Goal: Task Accomplishment & Management: Manage account settings

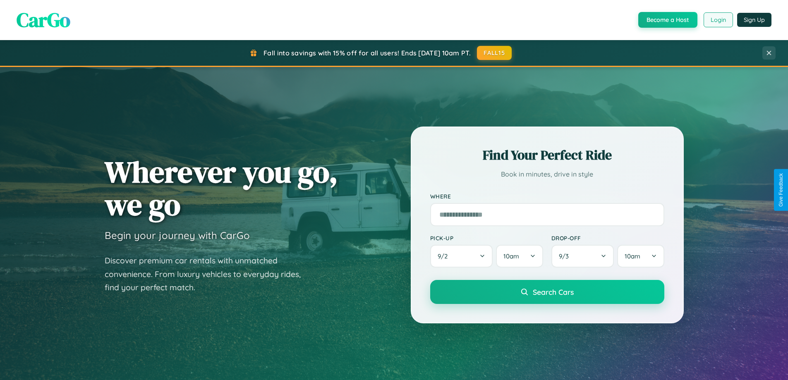
click at [717, 20] on button "Login" at bounding box center [717, 19] width 29 height 15
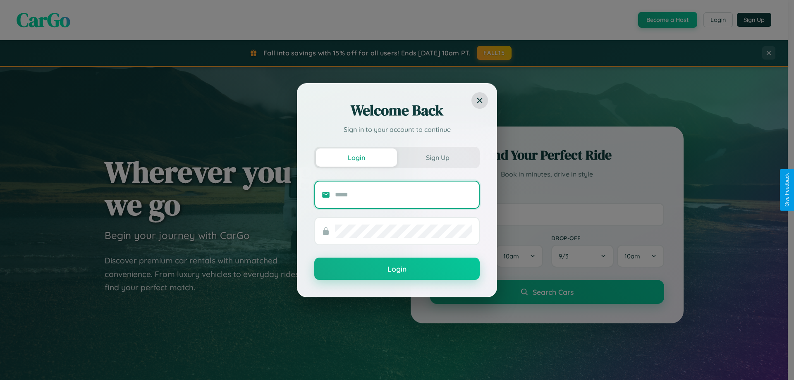
click at [404, 194] on input "text" at bounding box center [403, 194] width 137 height 13
type input "**********"
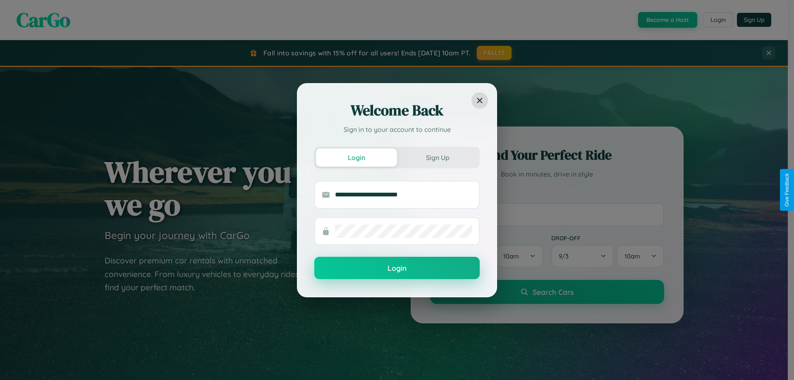
click at [397, 268] on button "Login" at bounding box center [396, 268] width 165 height 22
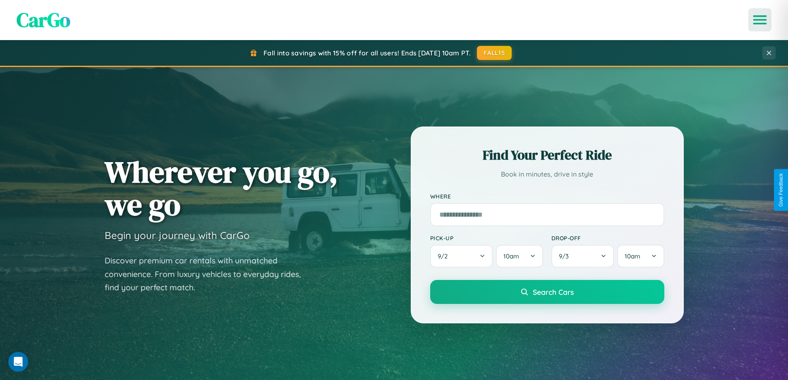
click at [760, 20] on icon "Open menu" at bounding box center [760, 19] width 12 height 7
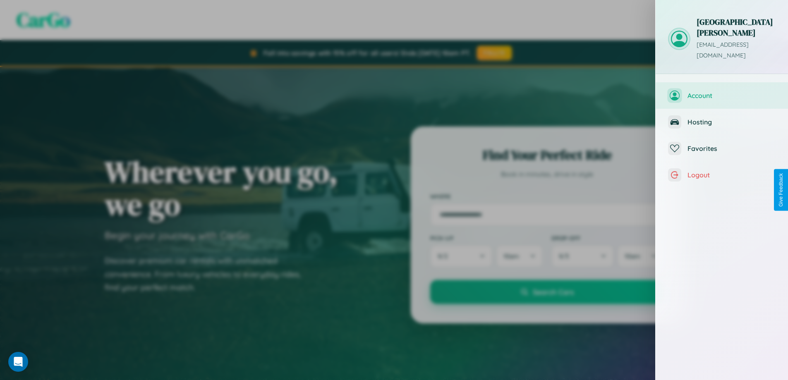
click at [722, 91] on span "Account" at bounding box center [731, 95] width 88 height 8
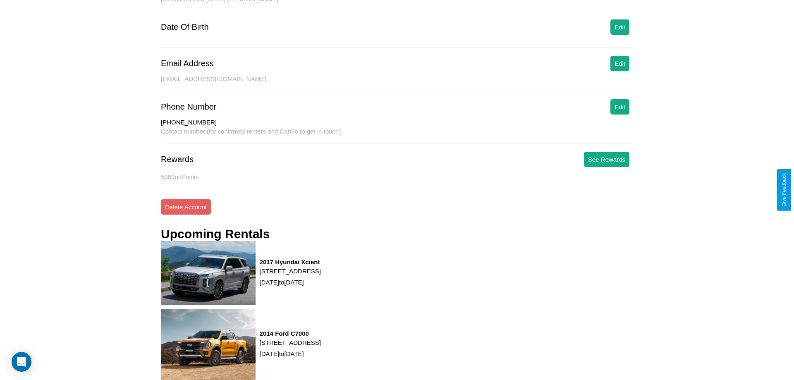
scroll to position [112, 0]
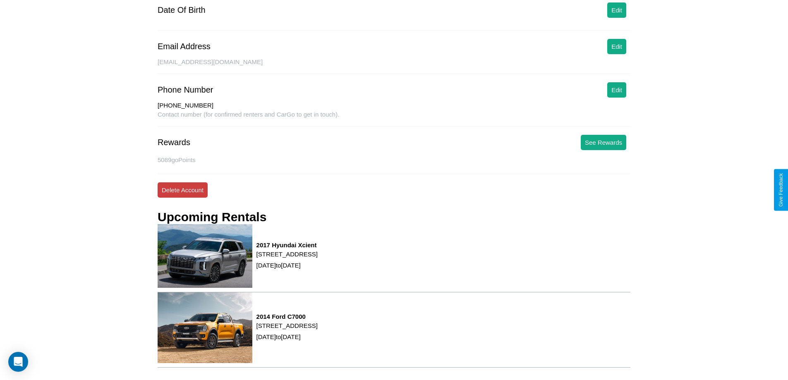
click at [182, 190] on button "Delete Account" at bounding box center [183, 189] width 50 height 15
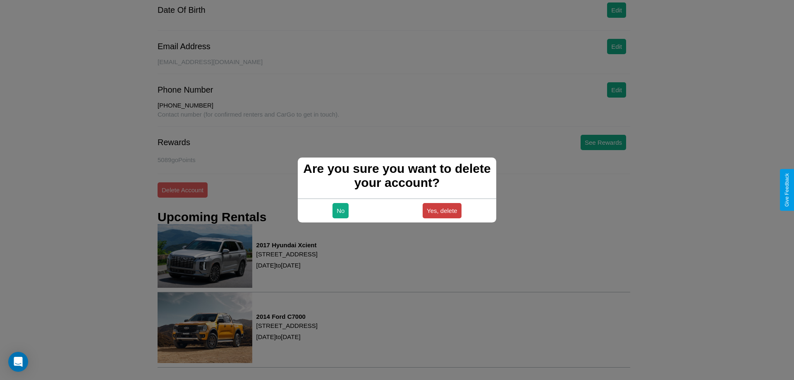
click at [442, 210] on button "Yes, delete" at bounding box center [442, 210] width 39 height 15
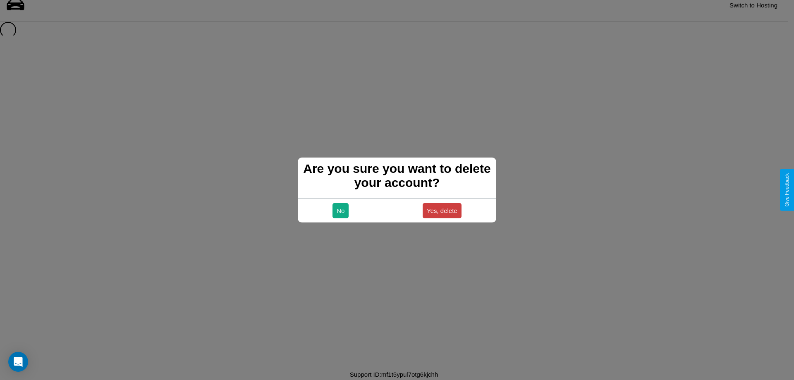
scroll to position [11, 0]
